Goal: Task Accomplishment & Management: Use online tool/utility

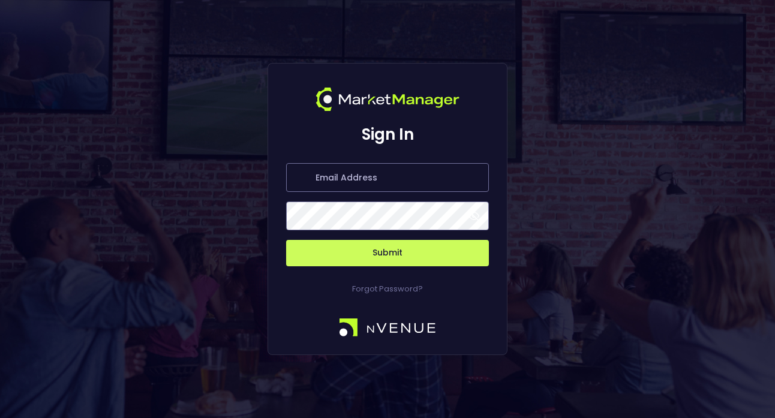
type input "jerry@nvenue.com"
click at [344, 261] on button "Submit" at bounding box center [387, 253] width 203 height 26
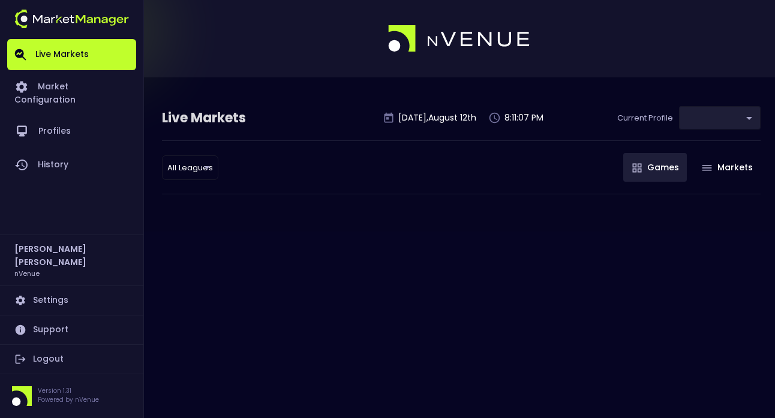
type input "9d8bad92-567c-44a6-ba12-e9bc101fa057"
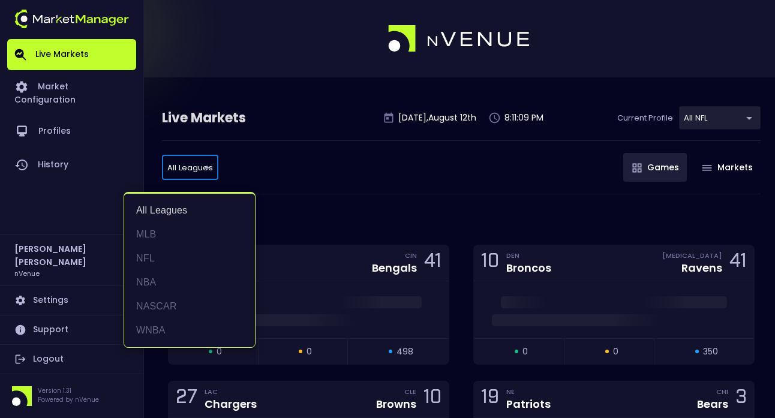
click at [150, 332] on li "WNBA" at bounding box center [189, 330] width 131 height 24
type input "WNBA"
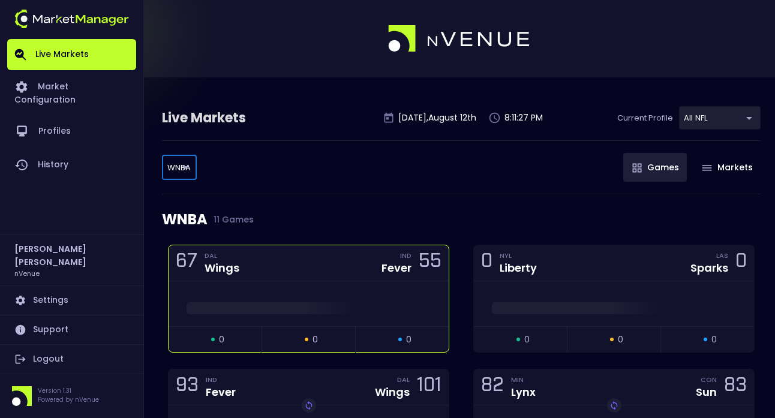
click at [294, 270] on div "67 DAL Wings IND Fever 55" at bounding box center [308, 263] width 280 height 36
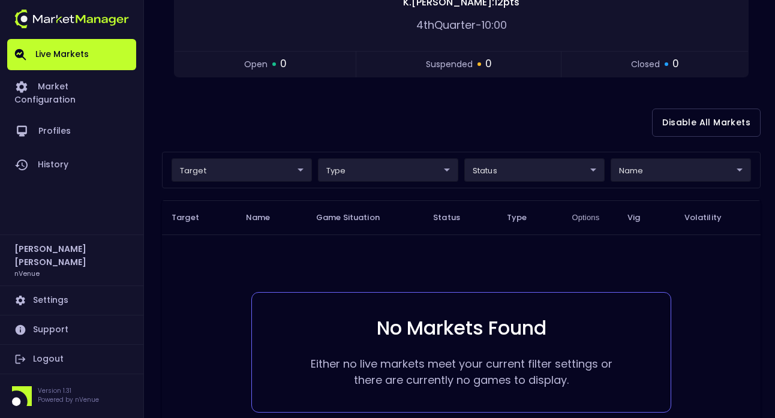
scroll to position [253, 0]
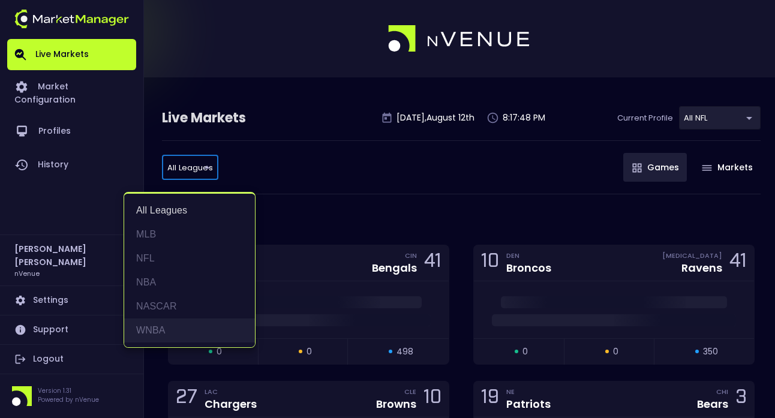
click at [192, 332] on li "WNBA" at bounding box center [189, 330] width 131 height 24
type input "WNBA"
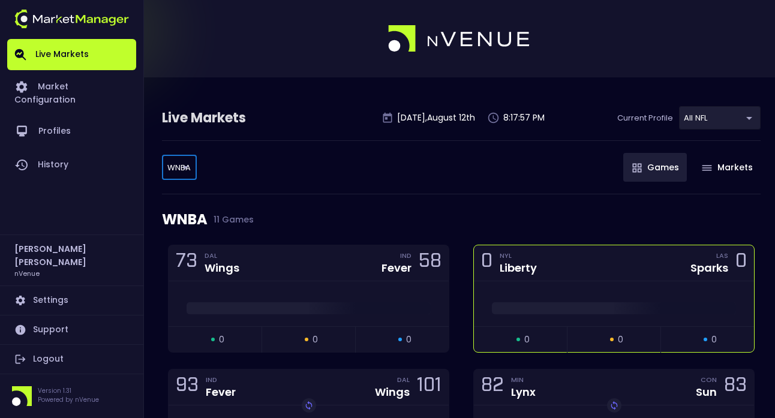
click at [586, 270] on div "0 NYL Liberty LAS Sparks 0" at bounding box center [614, 263] width 280 height 36
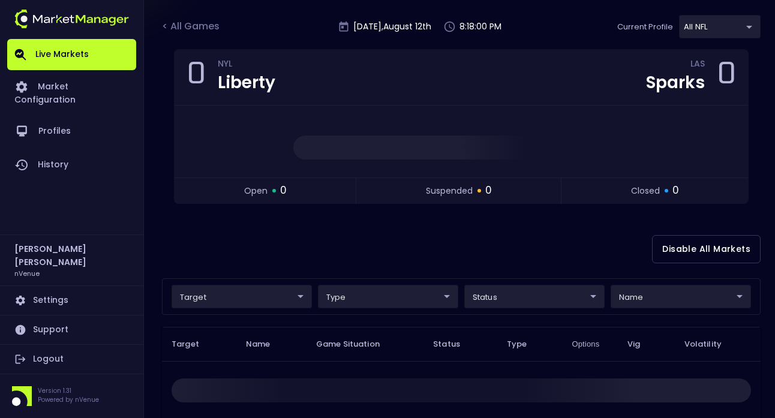
scroll to position [220, 0]
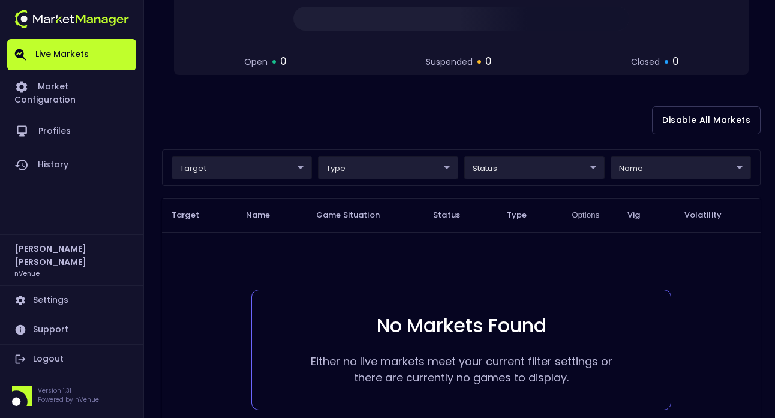
click at [299, 170] on body "Live Markets Market Configuration Profiles History Jerry Griffith nVenue Settin…" at bounding box center [387, 150] width 775 height 740
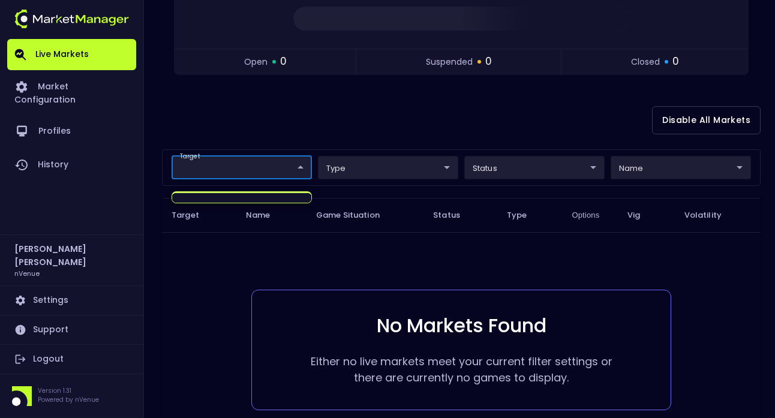
click at [314, 128] on div at bounding box center [387, 209] width 775 height 418
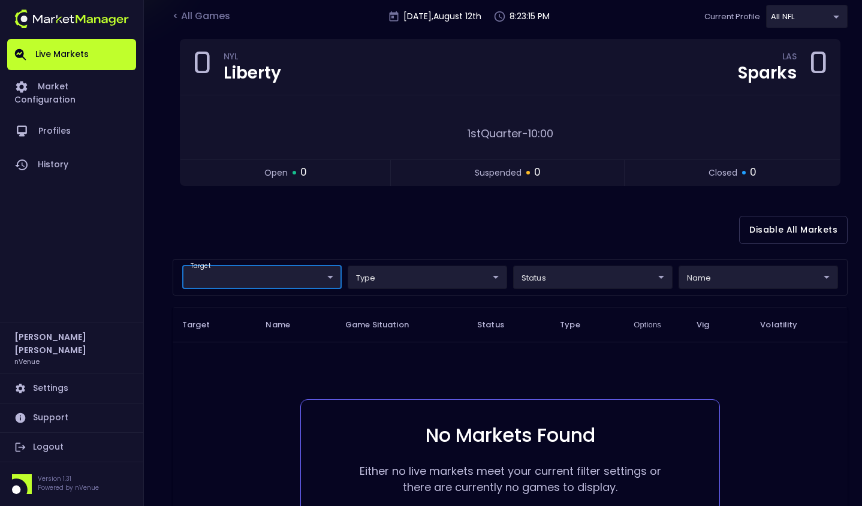
scroll to position [190, 0]
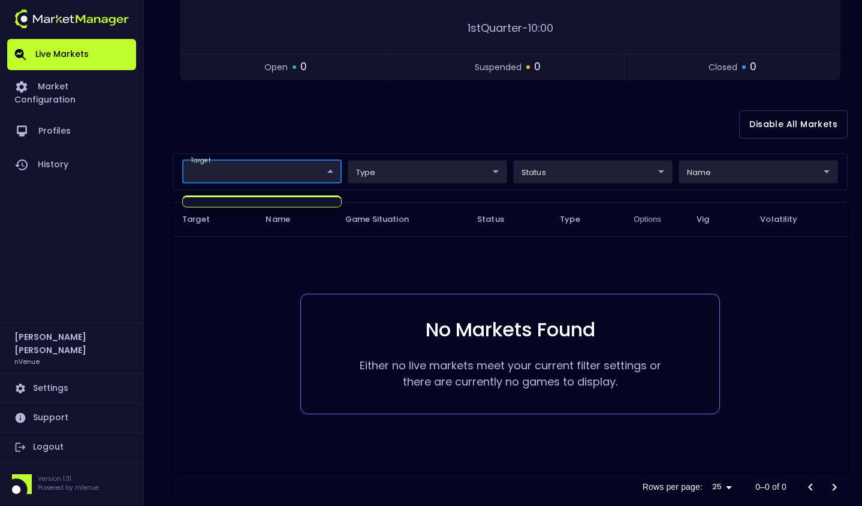
click at [326, 175] on body "Live Markets Market Configuration Profiles History Jerry Griffith nVenue Settin…" at bounding box center [431, 171] width 862 height 722
click at [366, 137] on div at bounding box center [431, 253] width 862 height 506
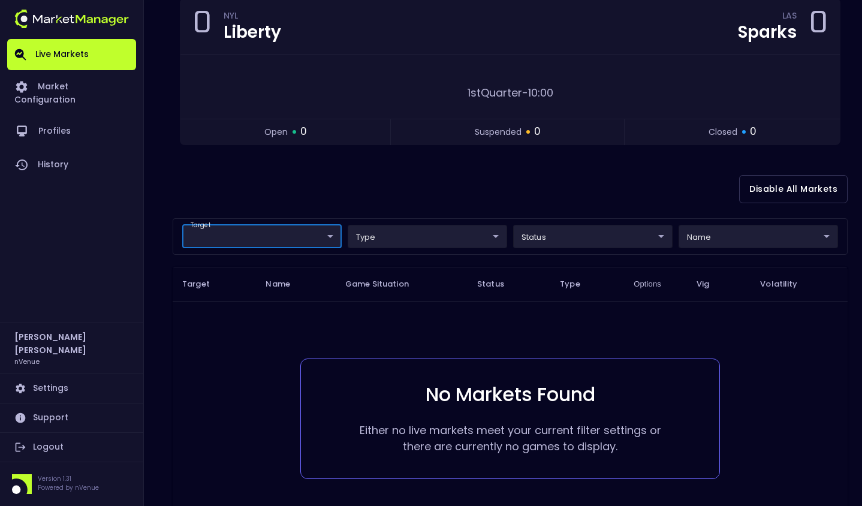
scroll to position [0, 0]
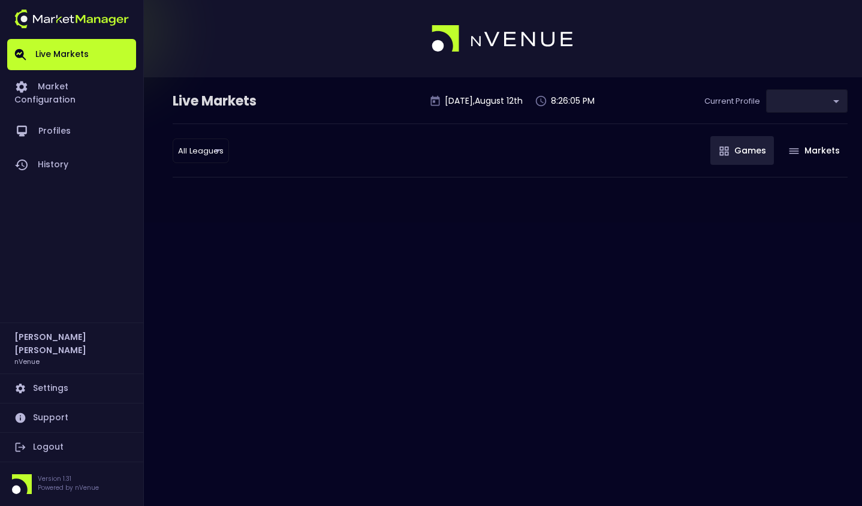
type input "9d8bad92-567c-44a6-ba12-e9bc101fa057"
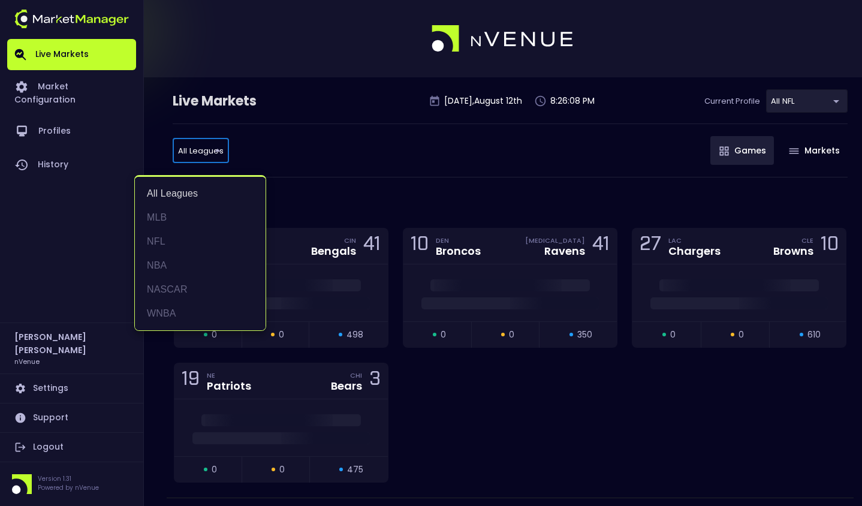
click at [187, 318] on li "WNBA" at bounding box center [200, 314] width 131 height 24
type input "WNBA"
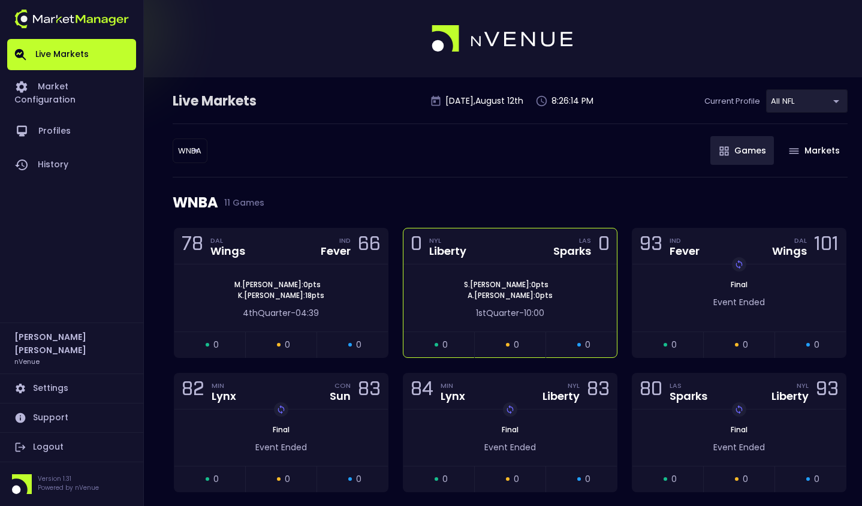
click at [550, 291] on div "S . Ionescu : 0 pts A . Stevens : 0 pts" at bounding box center [509, 290] width 213 height 22
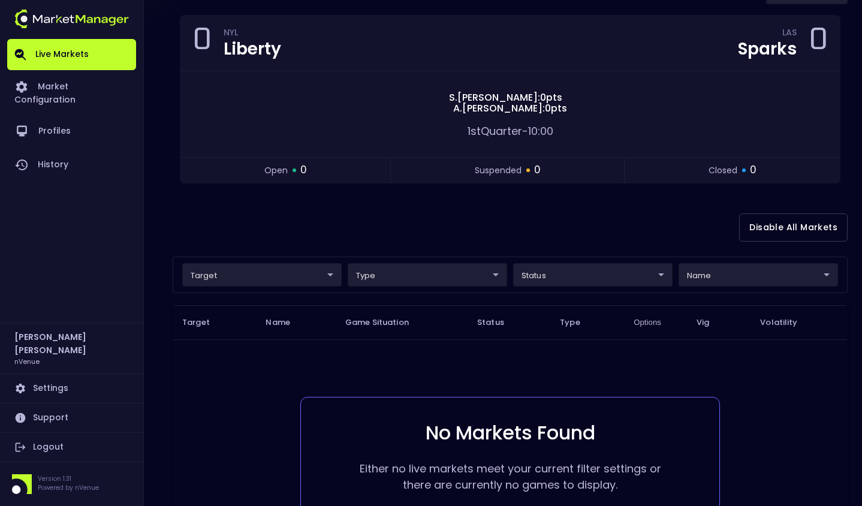
scroll to position [237, 0]
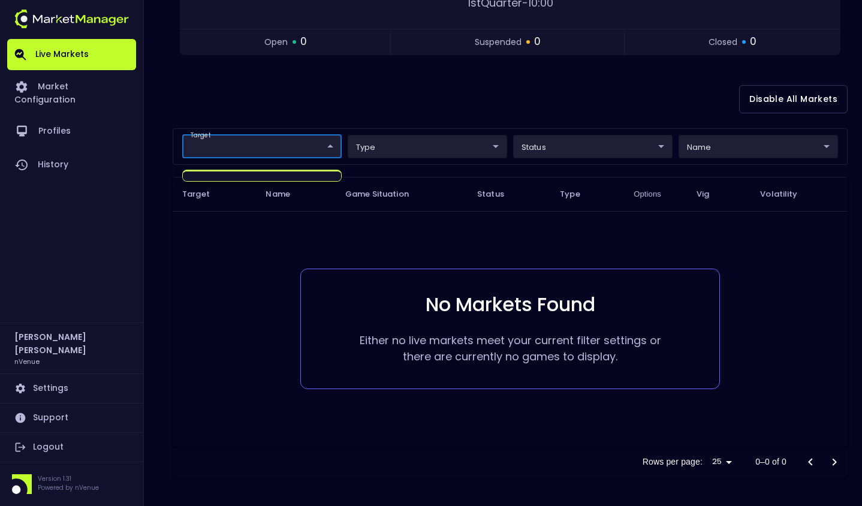
click at [315, 143] on body "Live Markets Market Configuration Profiles History Jerry Griffith nVenue Settin…" at bounding box center [431, 134] width 862 height 743
click at [233, 258] on div at bounding box center [431, 253] width 862 height 506
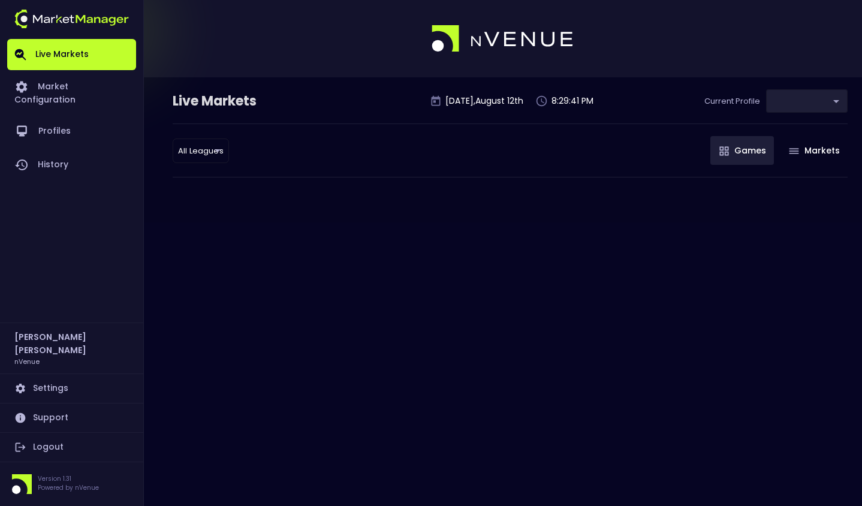
type input "9d8bad92-567c-44a6-ba12-e9bc101fa057"
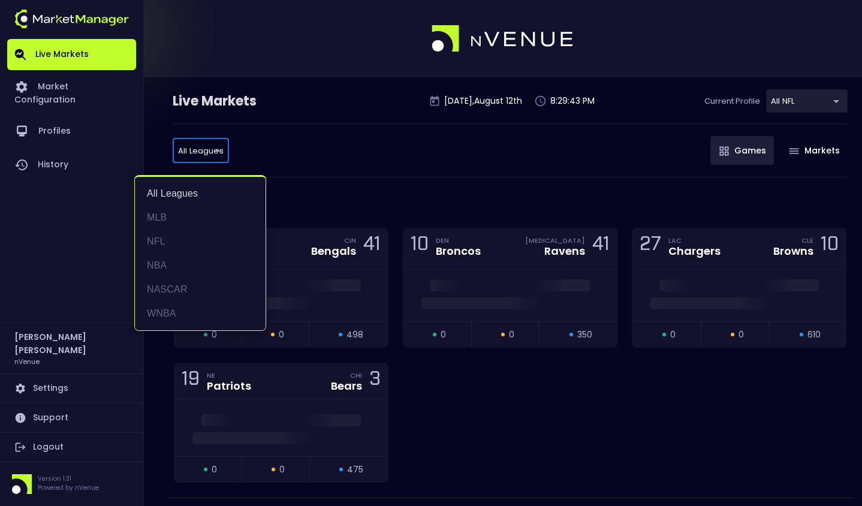
click at [171, 315] on li "WNBA" at bounding box center [200, 314] width 131 height 24
type input "WNBA"
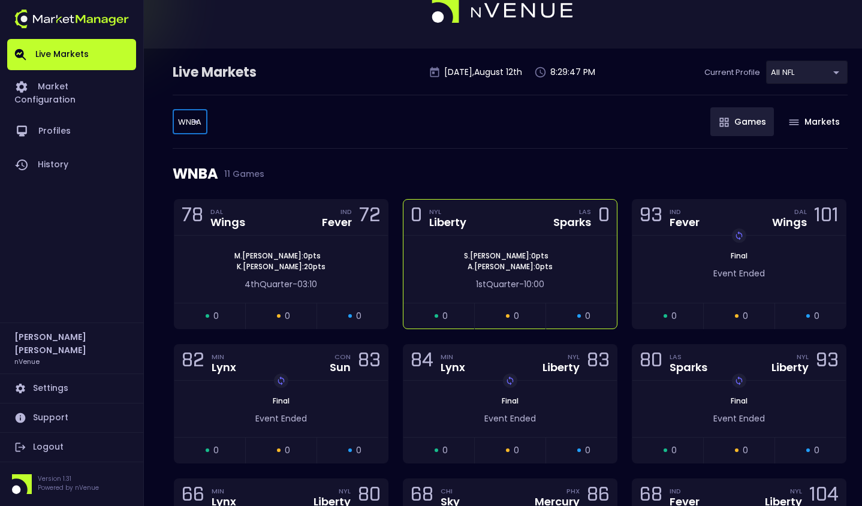
scroll to position [59, 0]
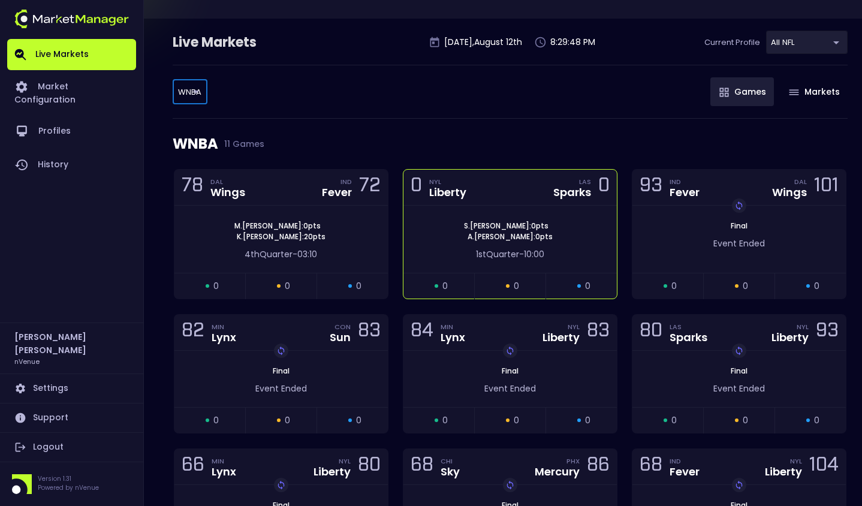
click at [510, 198] on div "0 NYL Liberty LAS Sparks 0" at bounding box center [509, 188] width 213 height 36
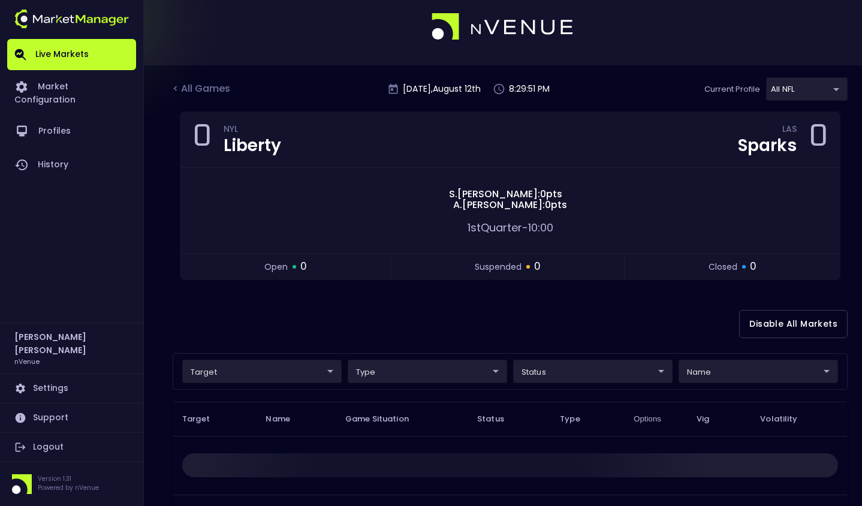
scroll to position [70, 0]
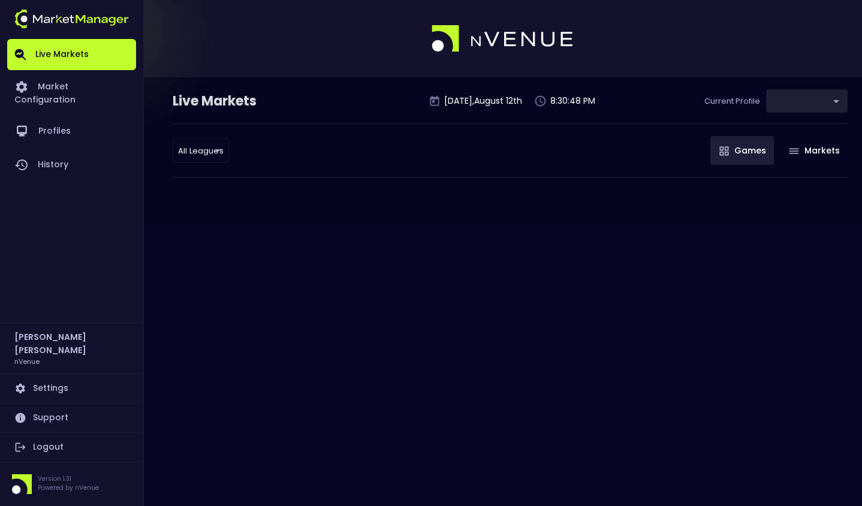
type input "9d8bad92-567c-44a6-ba12-e9bc101fa057"
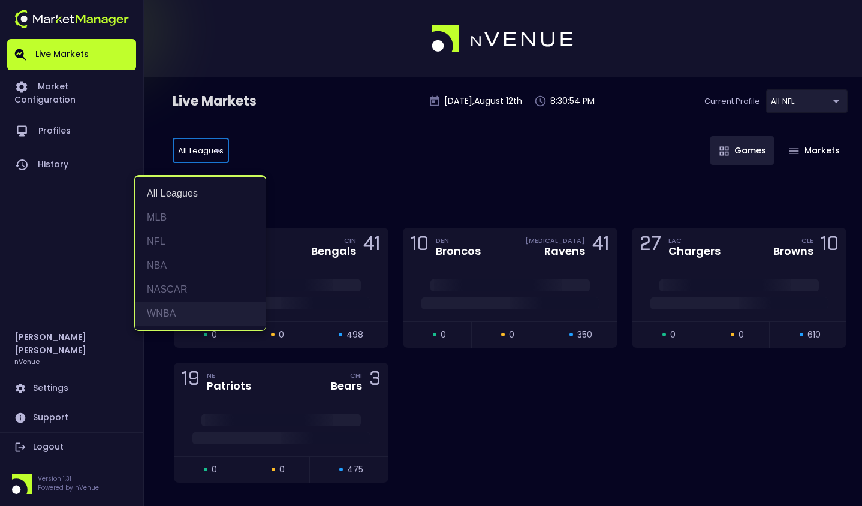
click at [173, 311] on li "WNBA" at bounding box center [200, 314] width 131 height 24
type input "WNBA"
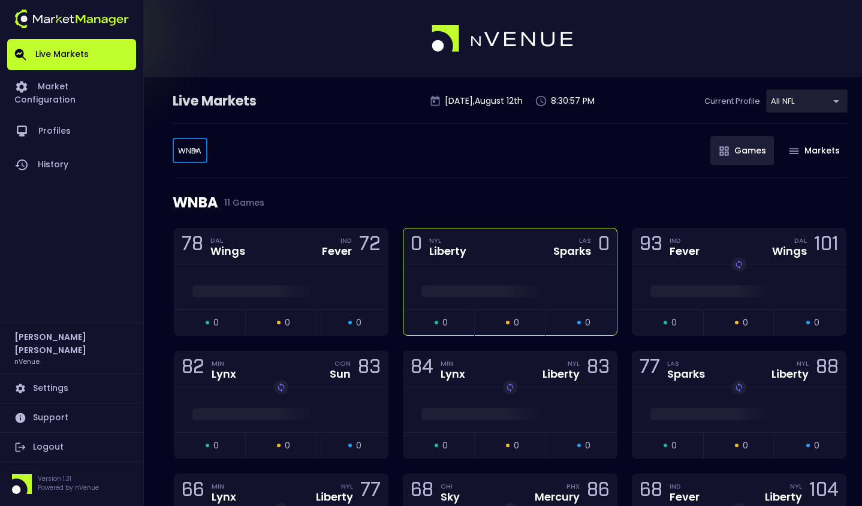
click at [522, 274] on div at bounding box center [509, 286] width 213 height 45
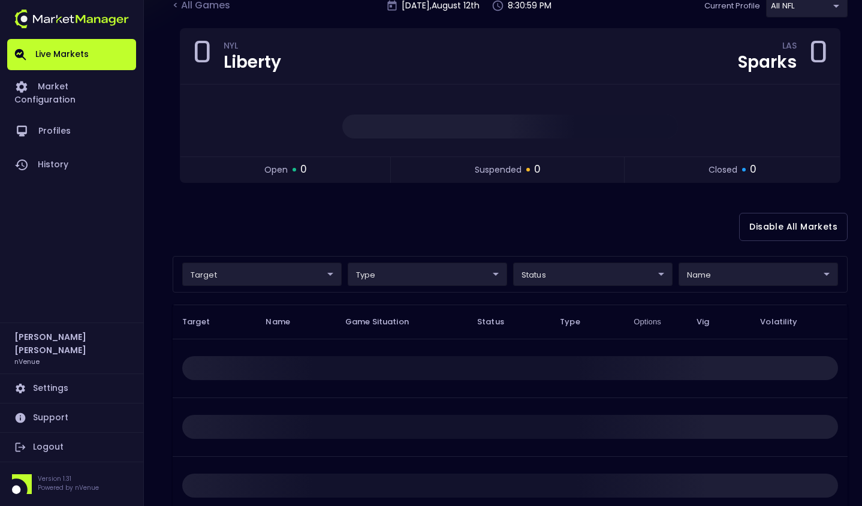
scroll to position [168, 0]
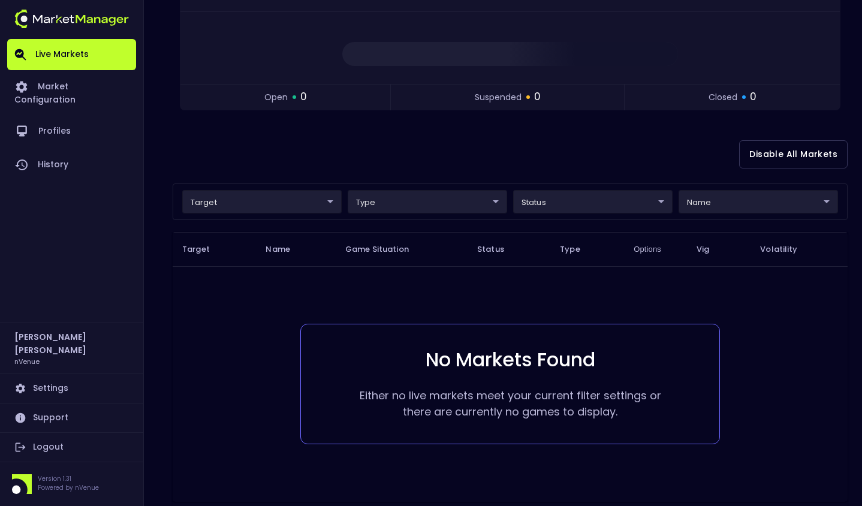
click at [63, 52] on link "Live Markets" at bounding box center [71, 54] width 129 height 31
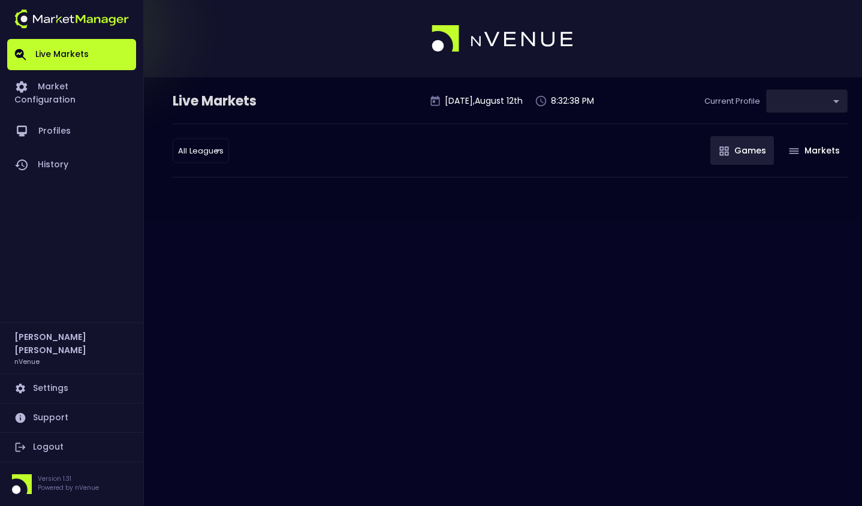
type input "9d8bad92-567c-44a6-ba12-e9bc101fa057"
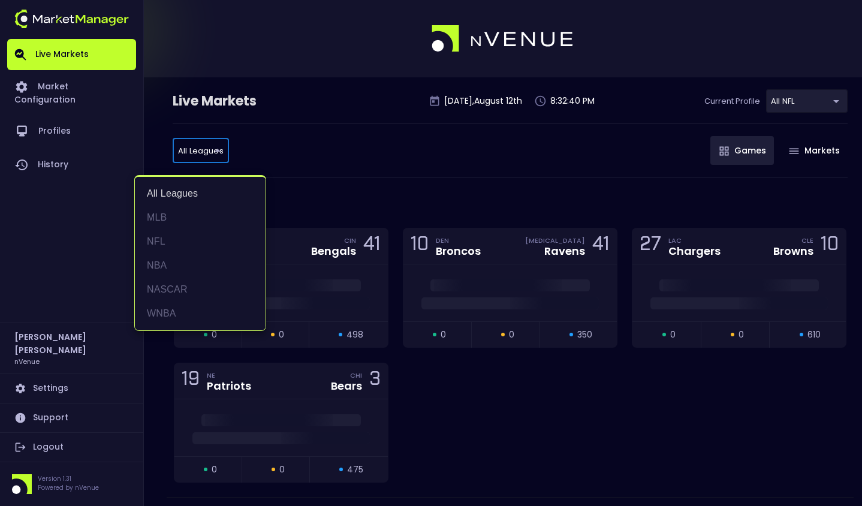
click at [167, 309] on li "WNBA" at bounding box center [200, 314] width 131 height 24
type input "WNBA"
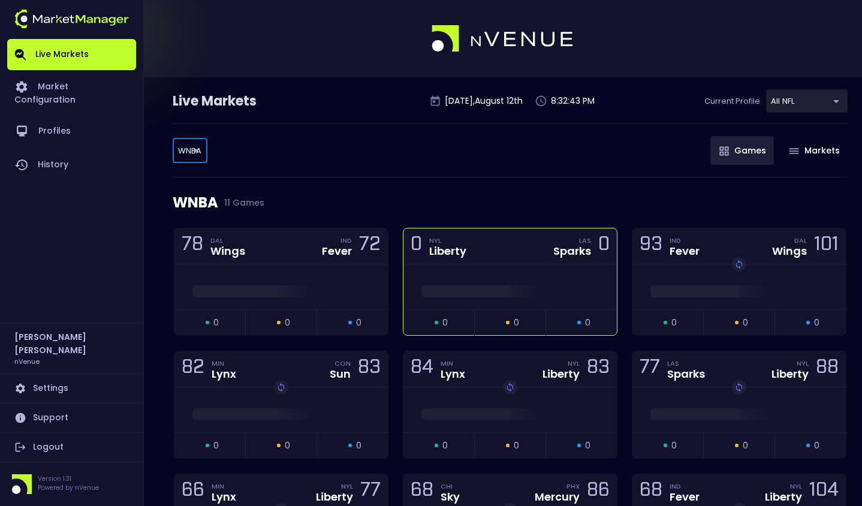
click at [504, 247] on div "0 NYL Liberty LAS Sparks 0" at bounding box center [509, 246] width 213 height 36
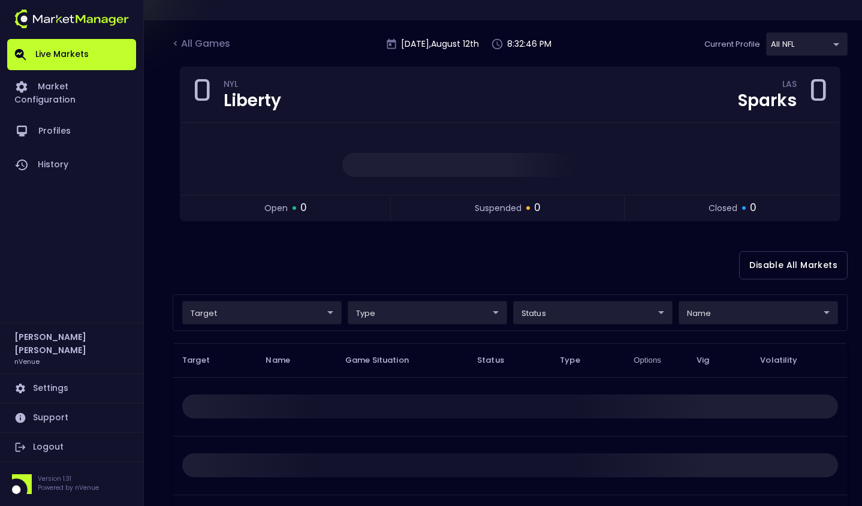
scroll to position [195, 0]
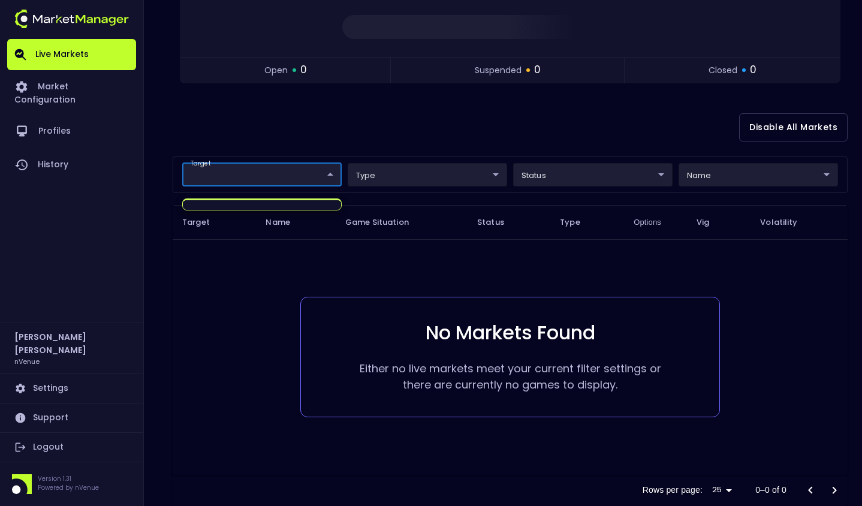
click at [326, 174] on body "Live Markets Market Configuration Profiles History Jerry Griffith nVenue Settin…" at bounding box center [431, 170] width 862 height 730
click at [391, 112] on div at bounding box center [431, 253] width 862 height 506
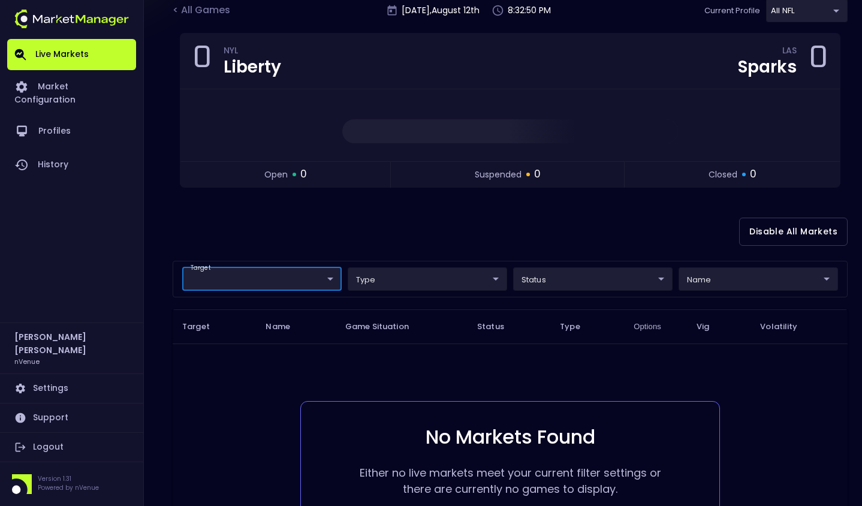
scroll to position [0, 0]
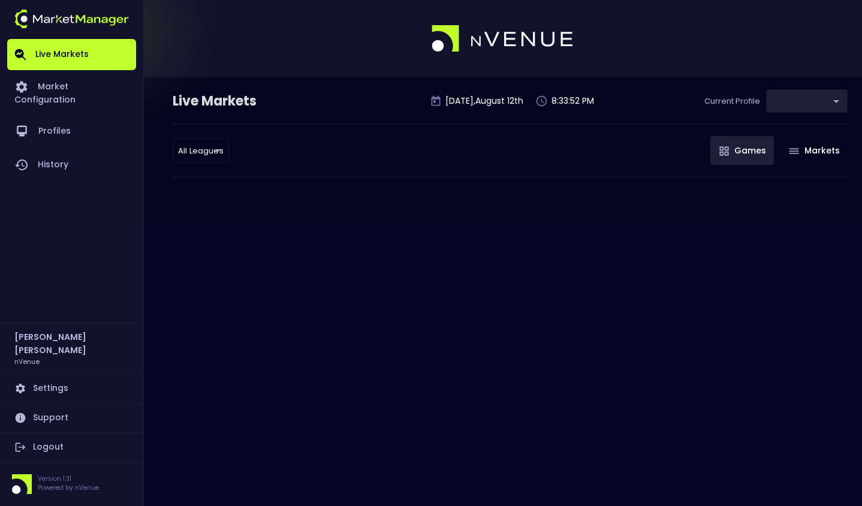
type input "9d8bad92-567c-44a6-ba12-e9bc101fa057"
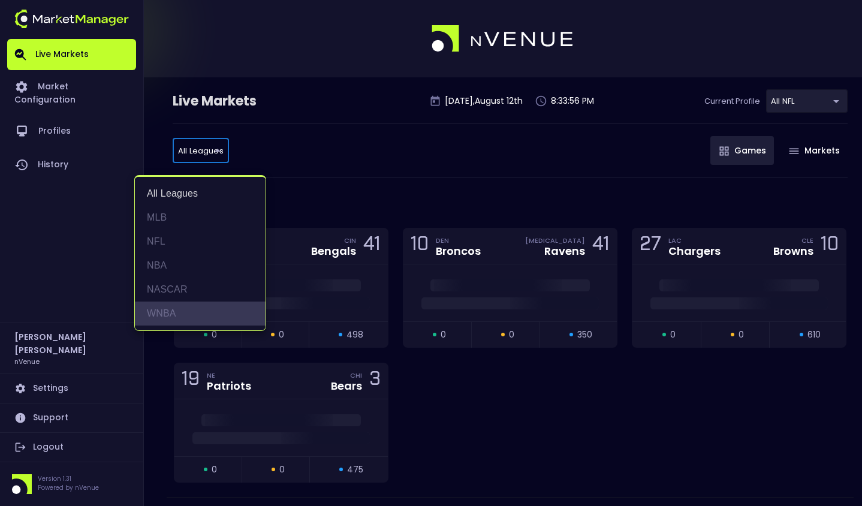
click at [173, 306] on li "WNBA" at bounding box center [200, 314] width 131 height 24
type input "WNBA"
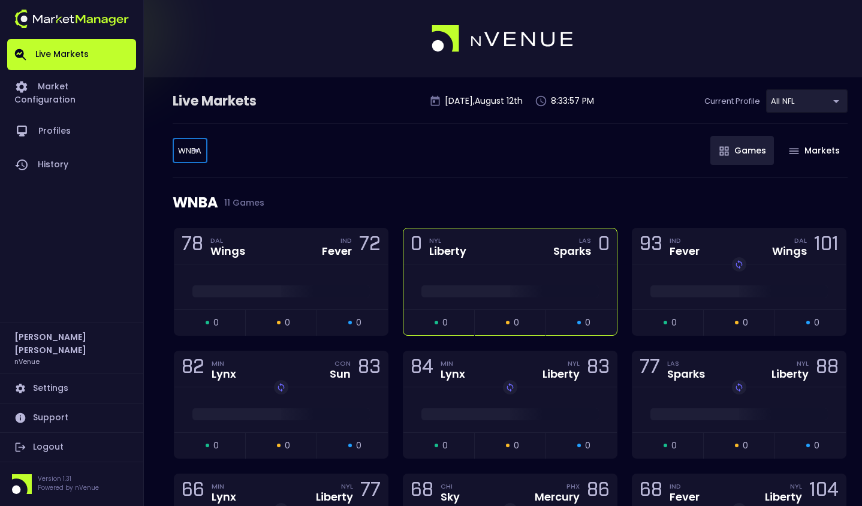
click at [484, 272] on div at bounding box center [509, 286] width 213 height 45
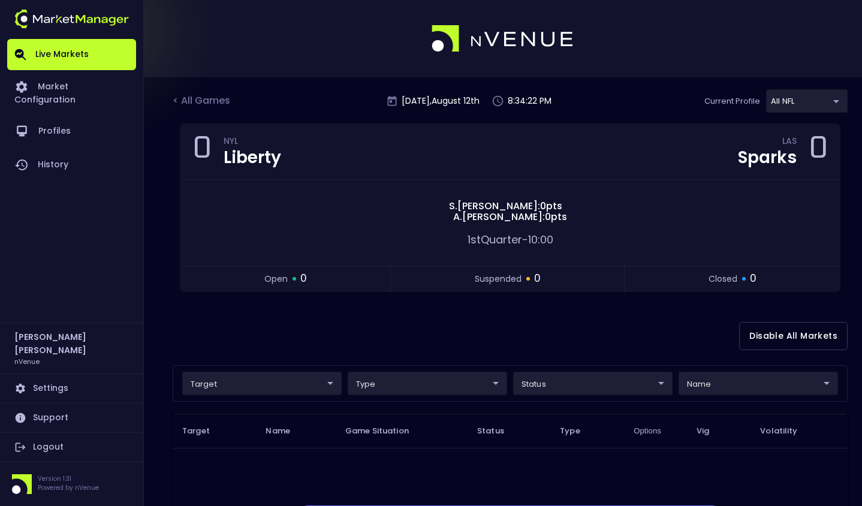
click at [832, 94] on body "Live Markets Market Configuration Profiles History [PERSON_NAME] nVenue Setting…" at bounding box center [431, 371] width 862 height 743
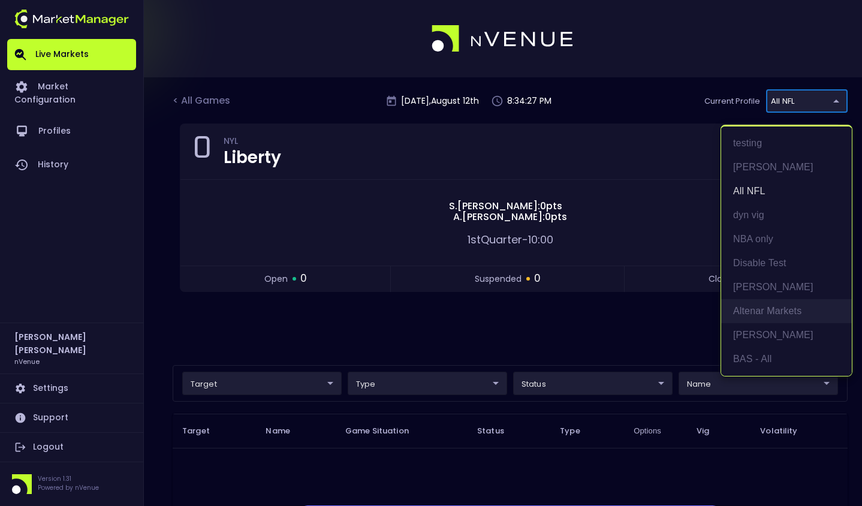
click at [761, 312] on li "Altenar Markets" at bounding box center [786, 311] width 131 height 24
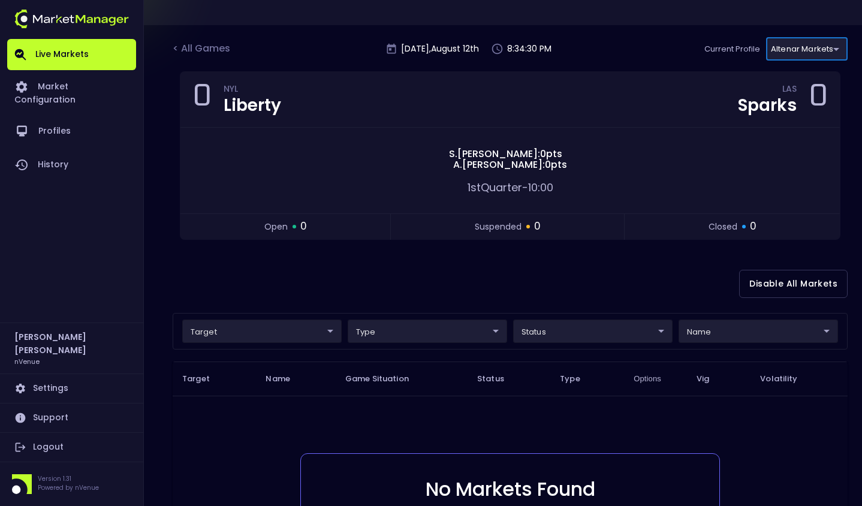
scroll to position [170, 0]
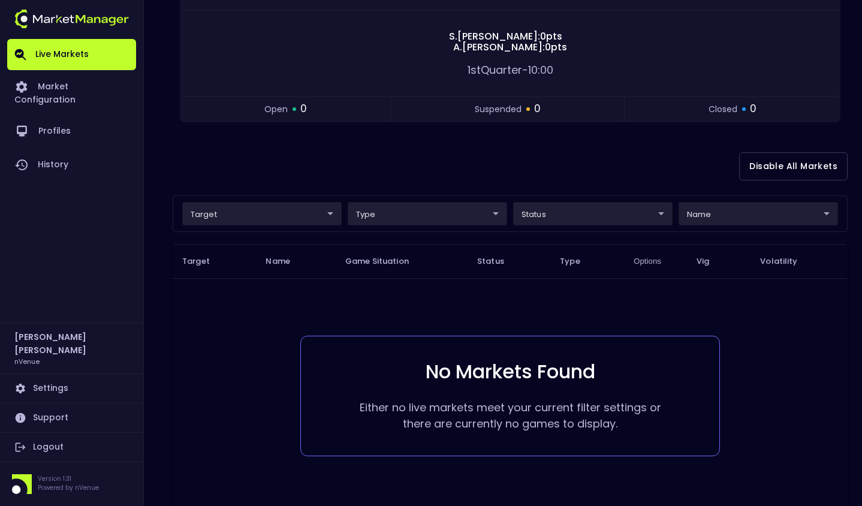
click at [327, 206] on body "Live Markets Market Configuration Profiles History [PERSON_NAME] nVenue Setting…" at bounding box center [431, 201] width 862 height 743
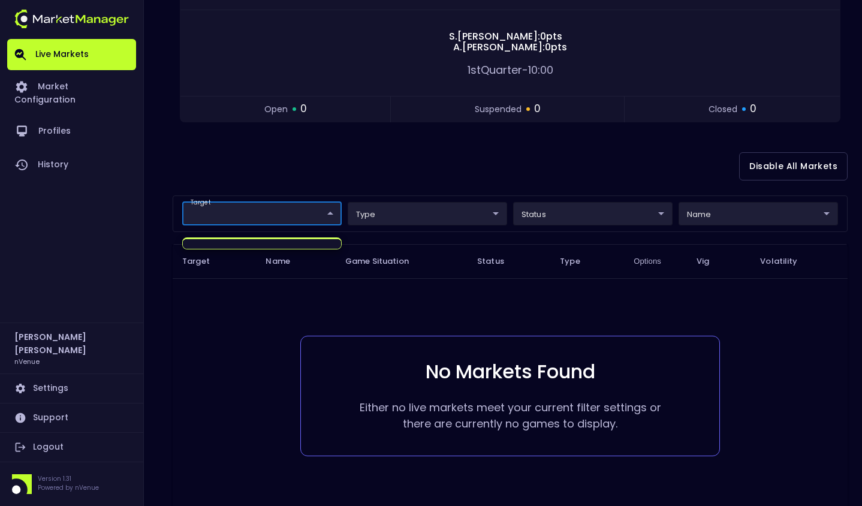
click at [376, 171] on div at bounding box center [431, 253] width 862 height 506
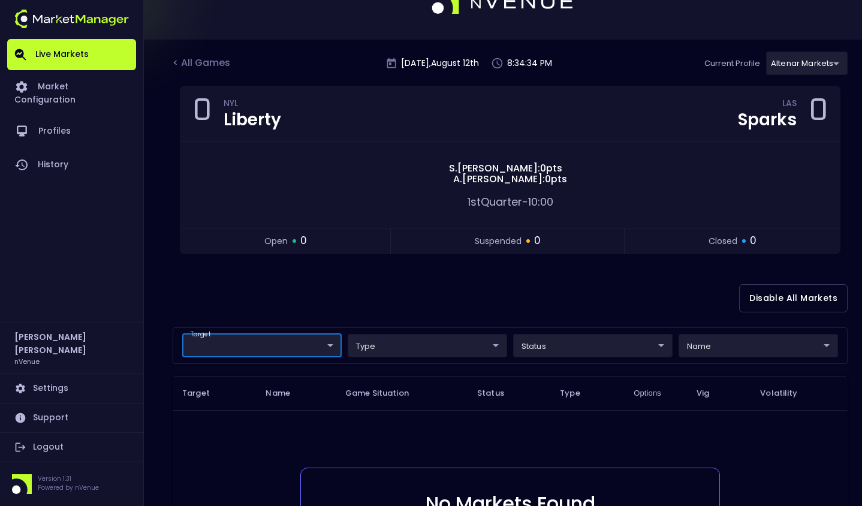
scroll to position [0, 0]
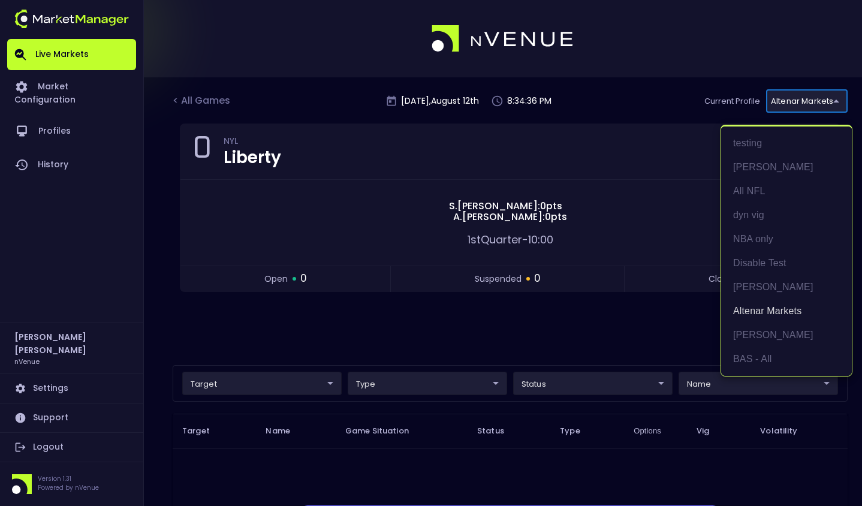
click at [823, 96] on body "Live Markets Market Configuration Profiles History [PERSON_NAME] nVenue Setting…" at bounding box center [431, 371] width 862 height 743
click at [769, 309] on li "Altenar Markets" at bounding box center [786, 311] width 131 height 24
click at [819, 103] on body "Live Markets Market Configuration Profiles History [PERSON_NAME] nVenue Setting…" at bounding box center [431, 371] width 862 height 743
click at [758, 358] on li "BAS - All" at bounding box center [786, 359] width 131 height 24
type input "0d810fa5-e353-4d9c-b11d-31f095cae871"
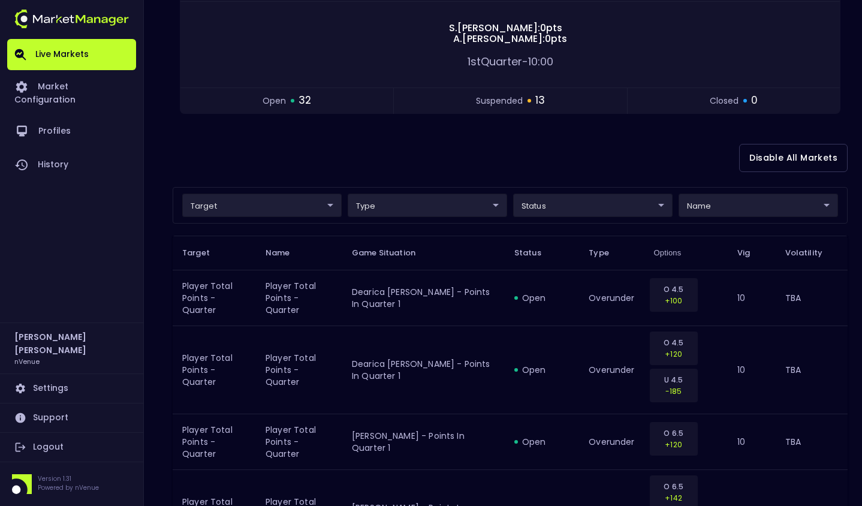
scroll to position [179, 0]
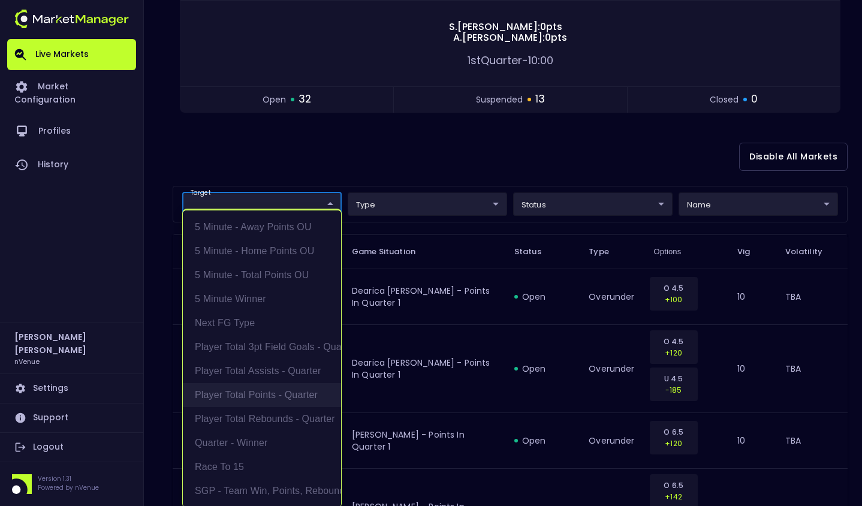
click at [262, 396] on li "Player Total Points - Quarter" at bounding box center [262, 395] width 158 height 24
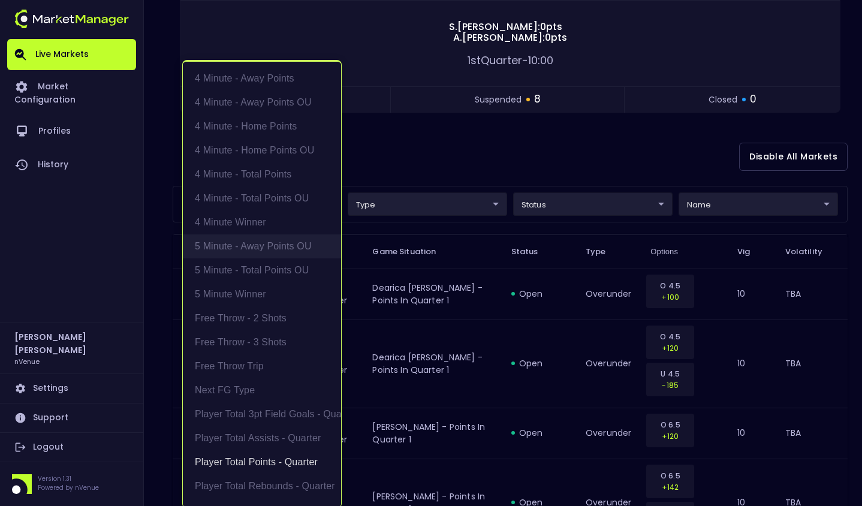
scroll to position [2, 0]
click at [483, 148] on div at bounding box center [431, 253] width 862 height 506
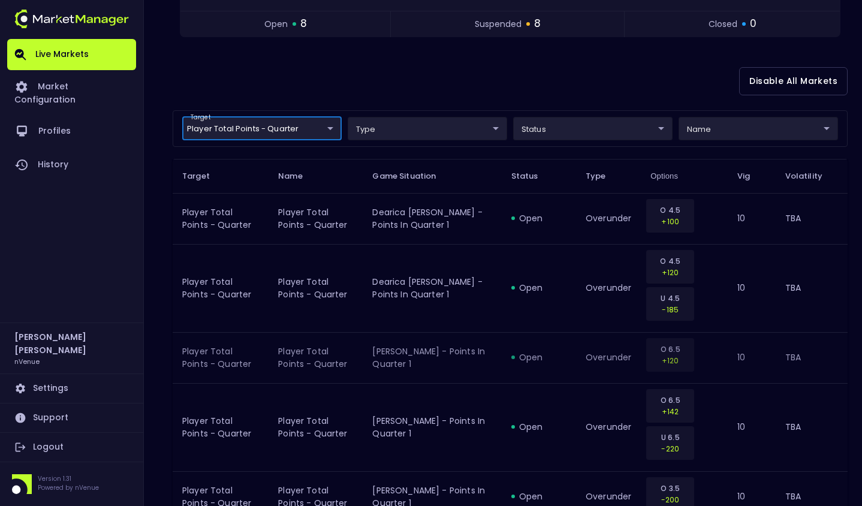
scroll to position [192, 0]
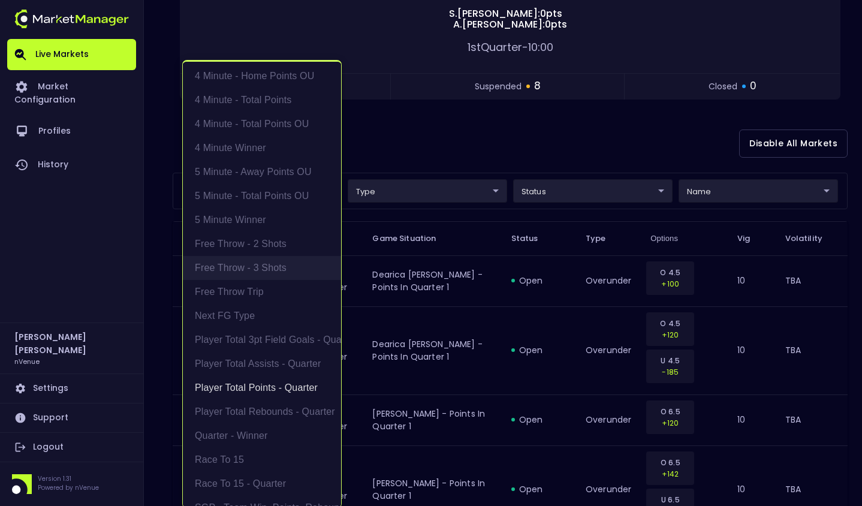
scroll to position [78, 0]
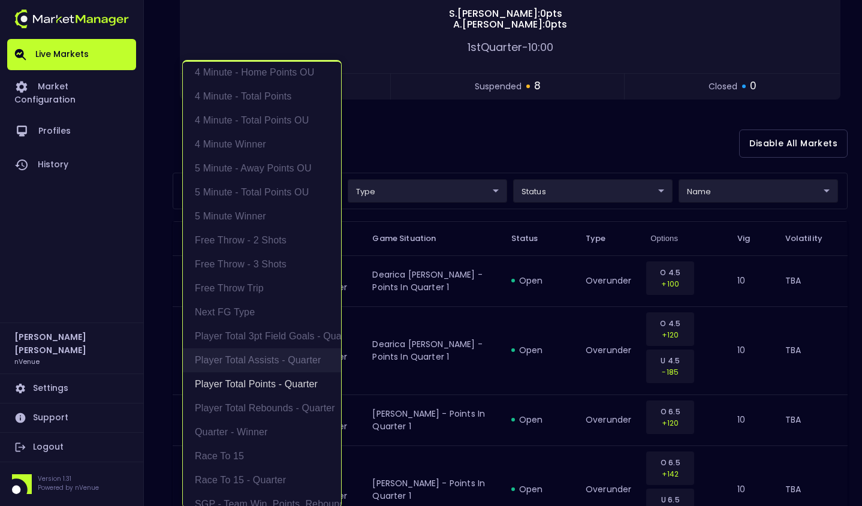
click at [283, 360] on li "Player Total Assists - Quarter" at bounding box center [262, 360] width 158 height 24
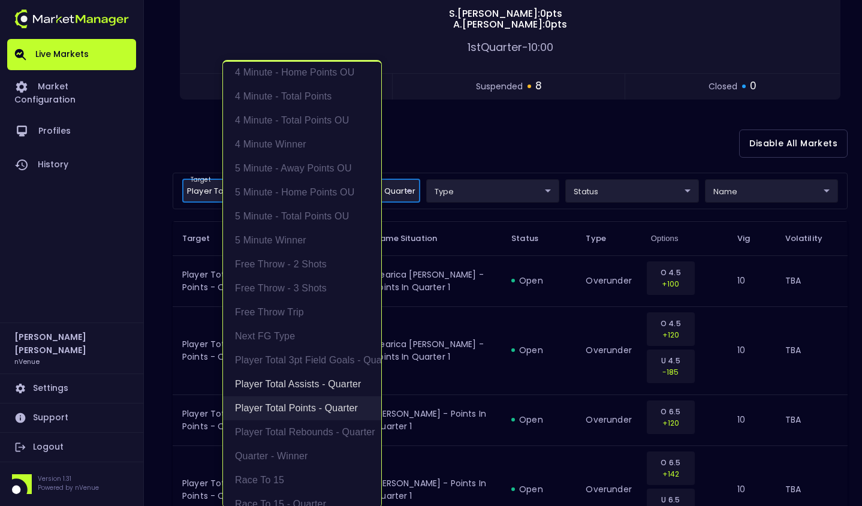
click at [318, 408] on li "Player Total Points - Quarter" at bounding box center [302, 408] width 158 height 24
type input "Player Total Assists - Quarter"
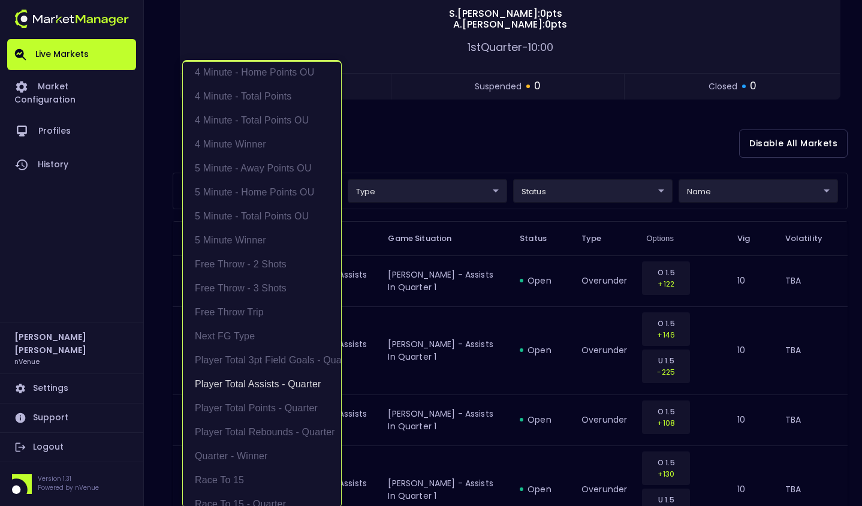
click at [533, 132] on div at bounding box center [431, 253] width 862 height 506
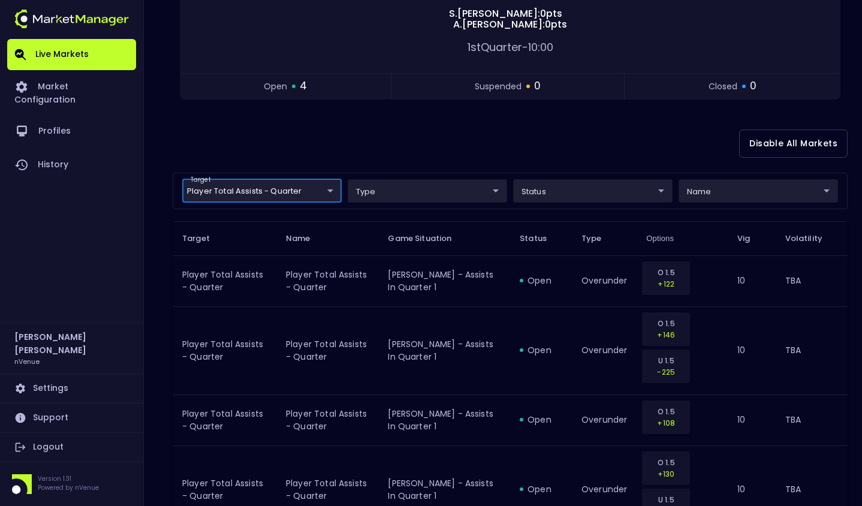
scroll to position [0, 0]
click at [541, 156] on div "Disable All Markets" at bounding box center [510, 144] width 675 height 58
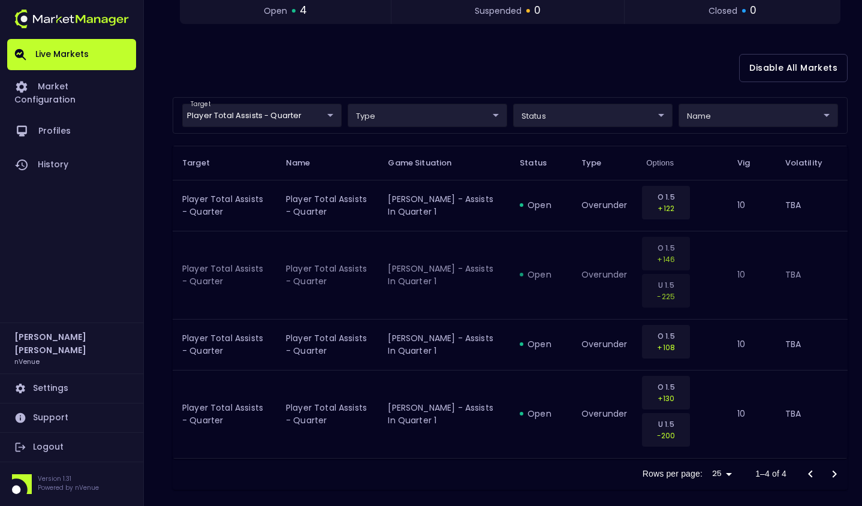
scroll to position [280, 0]
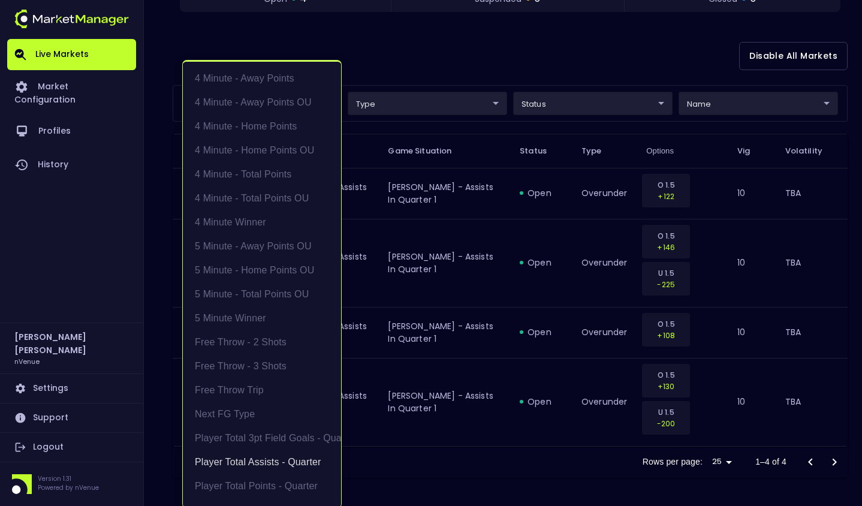
click at [327, 100] on body "Live Markets Market Configuration Profiles History [PERSON_NAME] nVenue Setting…" at bounding box center [431, 113] width 862 height 787
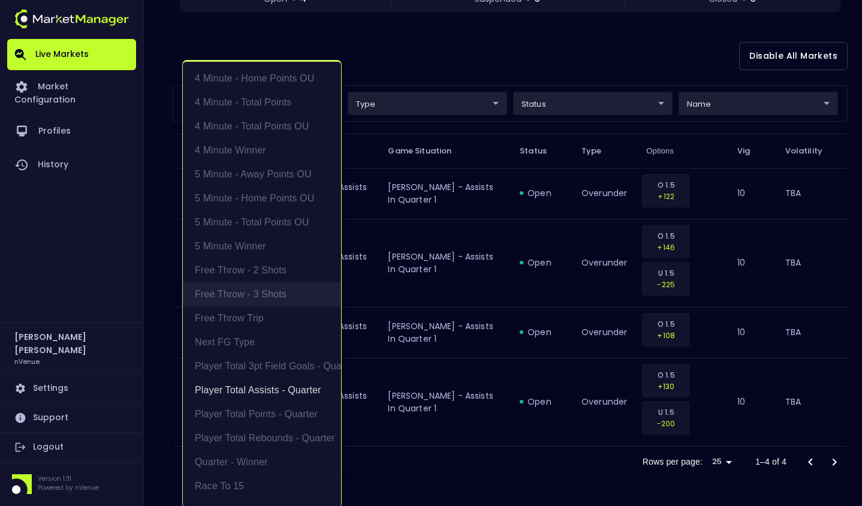
scroll to position [139, 0]
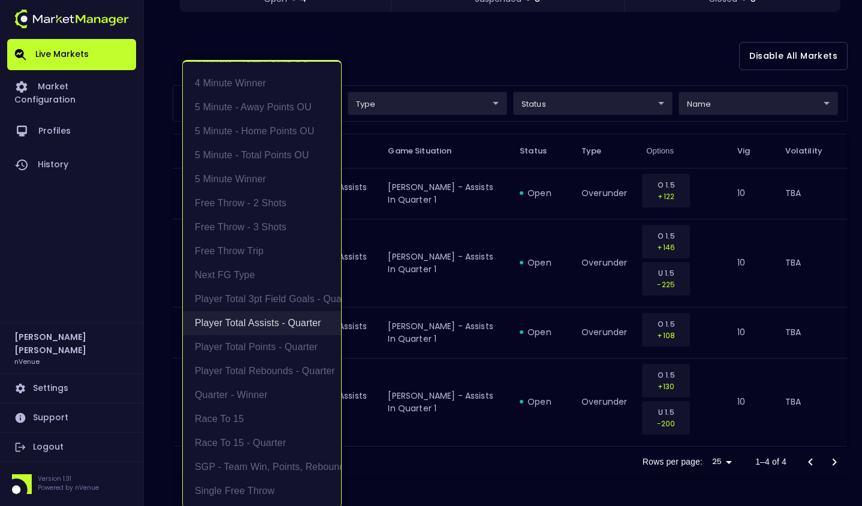
click at [285, 326] on li "Player Total Assists - Quarter" at bounding box center [262, 323] width 158 height 24
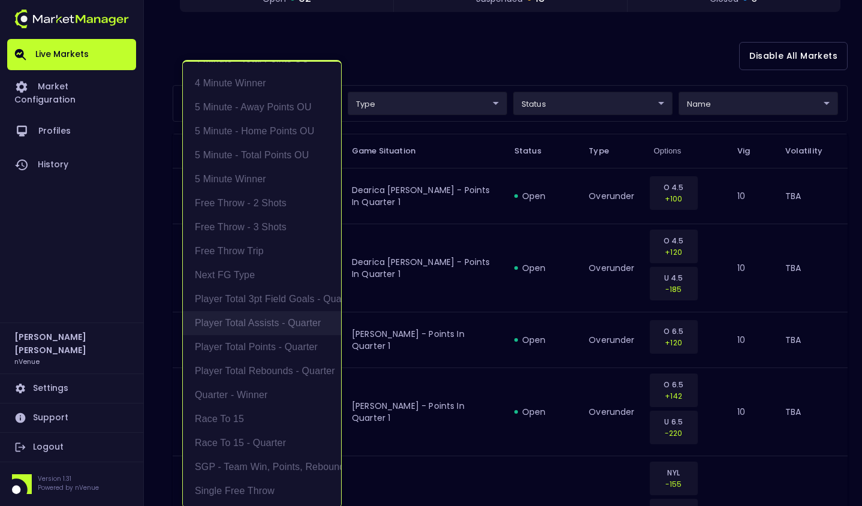
scroll to position [0, 0]
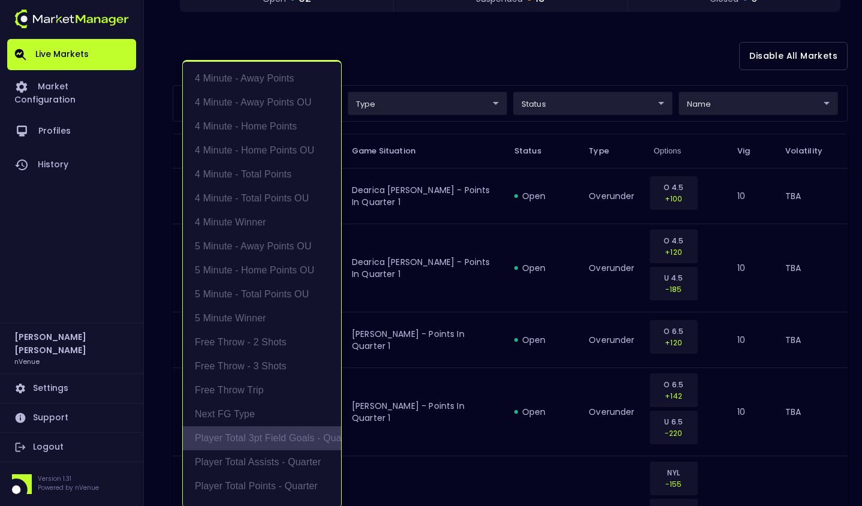
click at [266, 435] on li "Player Total 3pt Field Goals - Quarter" at bounding box center [262, 438] width 158 height 24
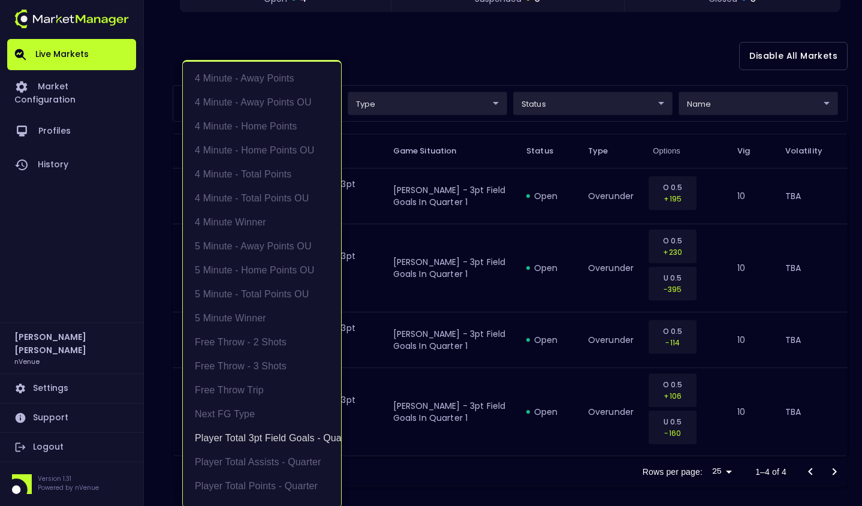
click at [551, 70] on div at bounding box center [431, 253] width 862 height 506
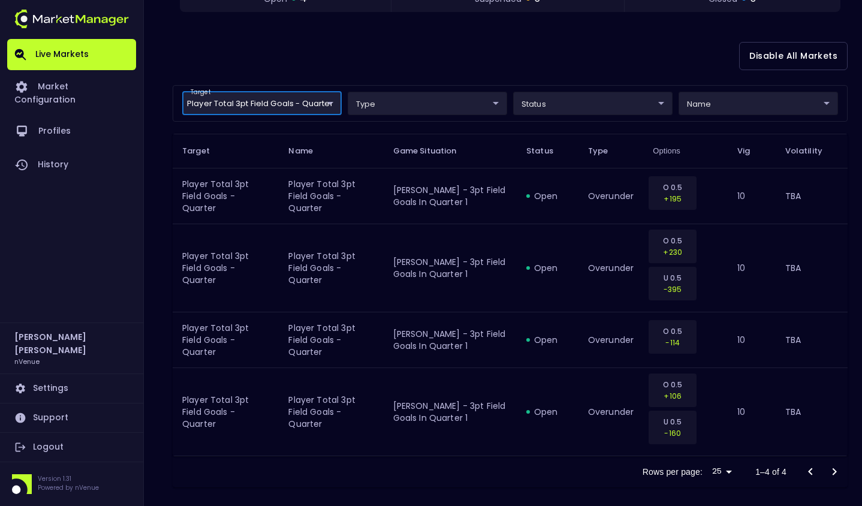
click at [314, 107] on body "Live Markets Market Configuration Profiles History [PERSON_NAME] nVenue Setting…" at bounding box center [431, 118] width 862 height 796
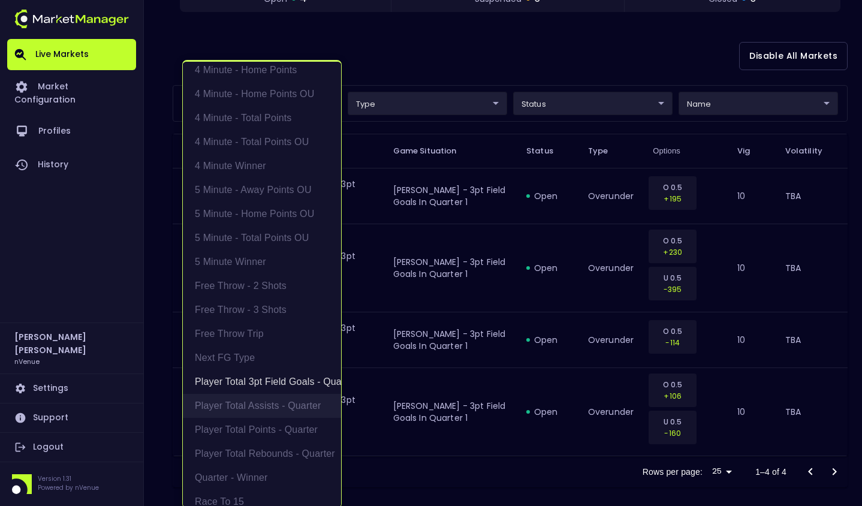
scroll to position [102, 0]
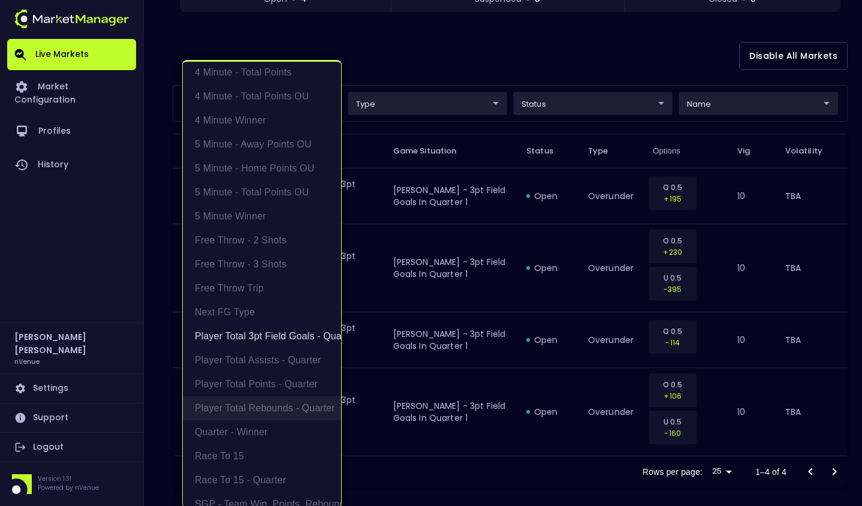
click at [284, 405] on li "Player Total Rebounds - Quarter" at bounding box center [262, 408] width 158 height 24
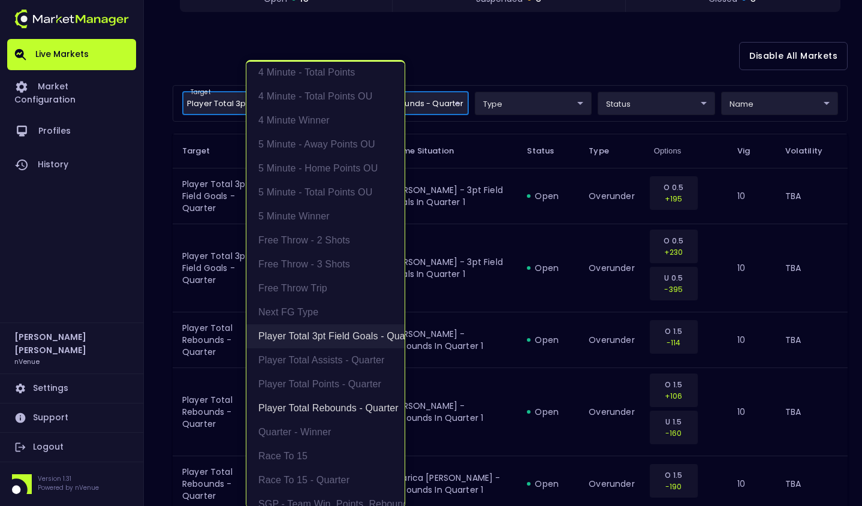
click at [342, 334] on li "Player Total 3pt Field Goals - Quarter" at bounding box center [325, 336] width 158 height 24
type input "Player Total Rebounds - Quarter"
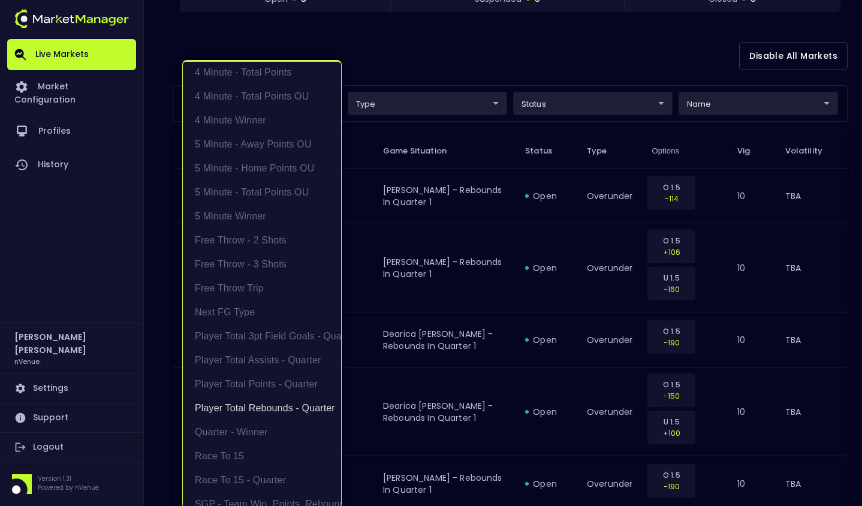
click at [630, 56] on div at bounding box center [431, 253] width 862 height 506
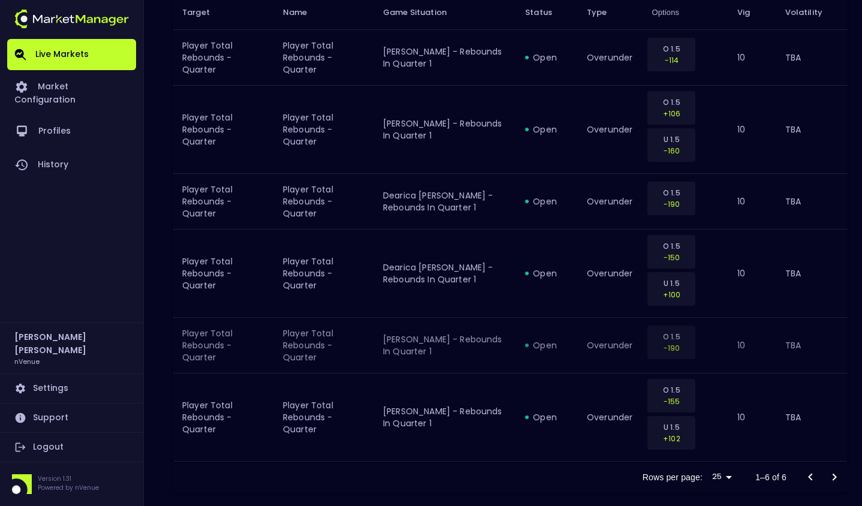
scroll to position [419, 0]
click at [841, 465] on div at bounding box center [823, 477] width 48 height 24
click at [835, 465] on div at bounding box center [823, 477] width 48 height 24
click at [829, 465] on div at bounding box center [823, 477] width 48 height 24
click at [291, 471] on div "Rows per page: 25 25 1–6 of 6" at bounding box center [510, 476] width 675 height 31
